Goal: Task Accomplishment & Management: Manage account settings

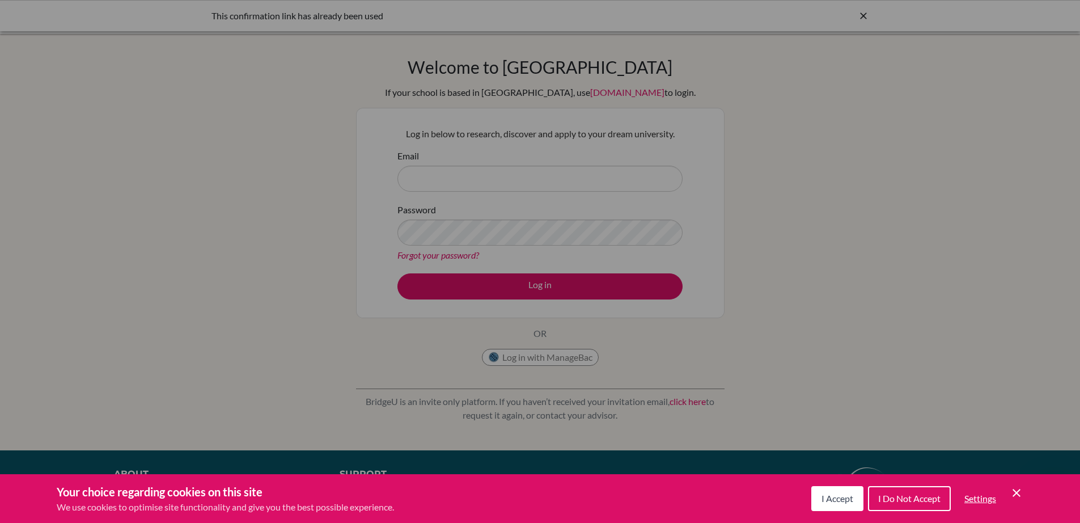
click at [816, 499] on button "I Accept" at bounding box center [837, 498] width 52 height 25
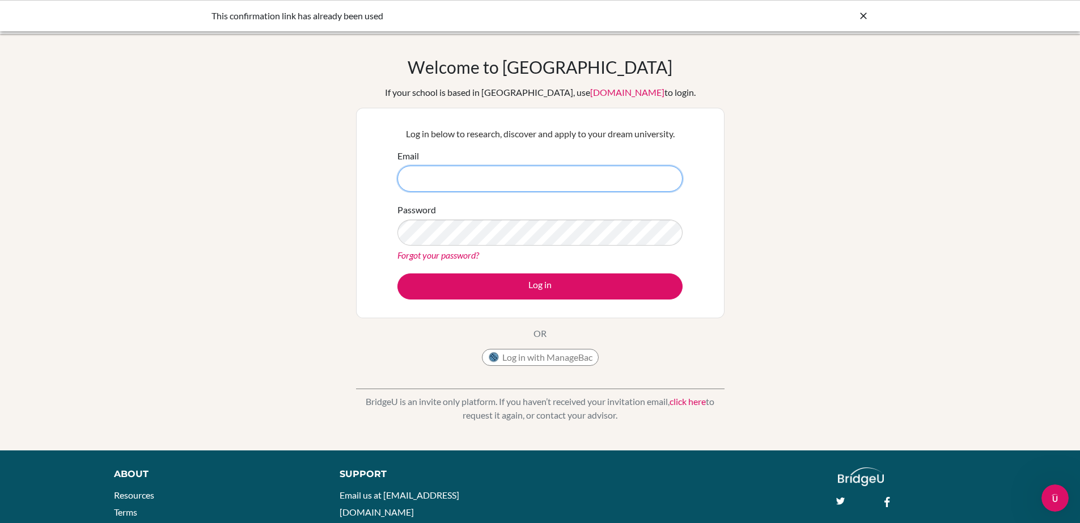
click at [473, 173] on input "Email" at bounding box center [539, 178] width 285 height 26
type input "[EMAIL_ADDRESS][DOMAIN_NAME]"
click at [397, 273] on button "Log in" at bounding box center [539, 286] width 285 height 26
